Goal: Register for event/course

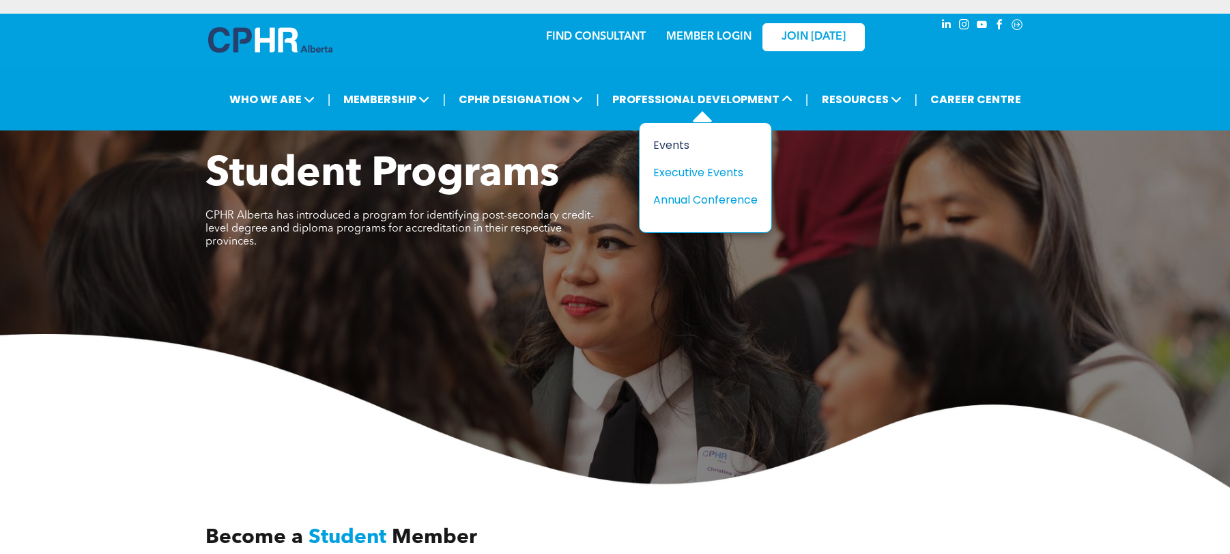
click at [668, 139] on div "Events" at bounding box center [700, 145] width 94 height 17
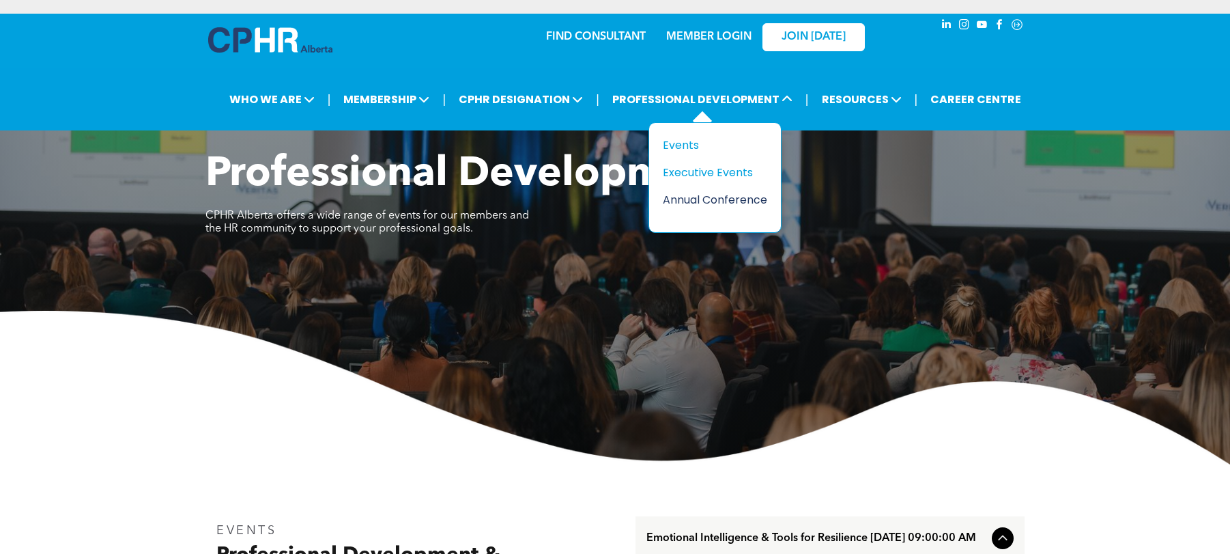
click at [709, 193] on div "Annual Conference" at bounding box center [710, 199] width 94 height 17
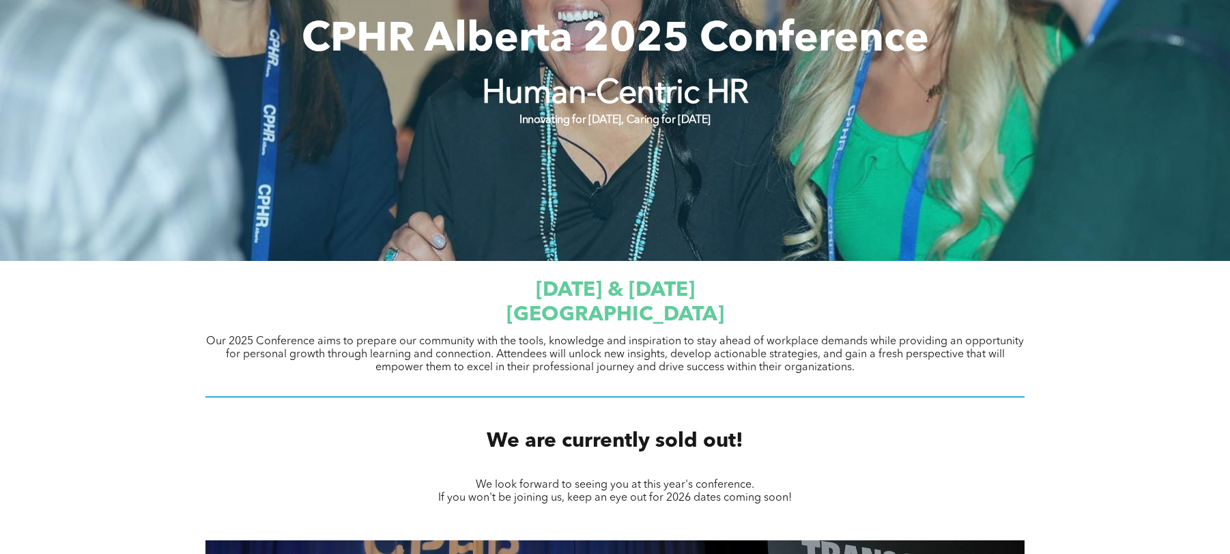
scroll to position [248, 0]
